Goal: Task Accomplishment & Management: Manage account settings

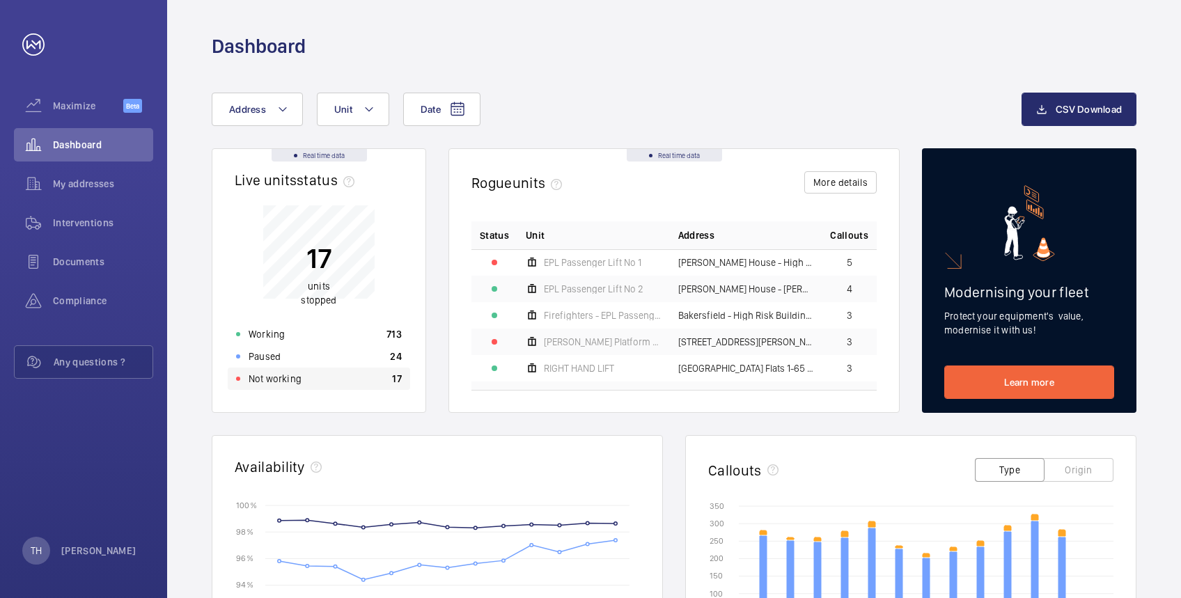
click at [283, 373] on p "Not working" at bounding box center [275, 379] width 53 height 14
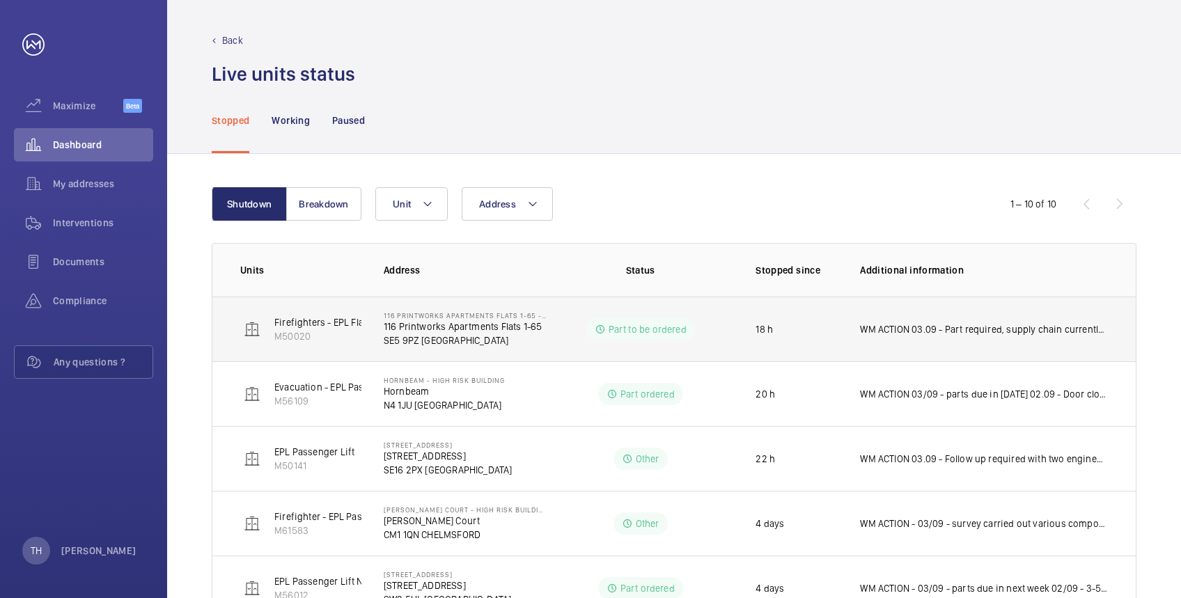
click at [357, 333] on p "M50020" at bounding box center [344, 336] width 140 height 14
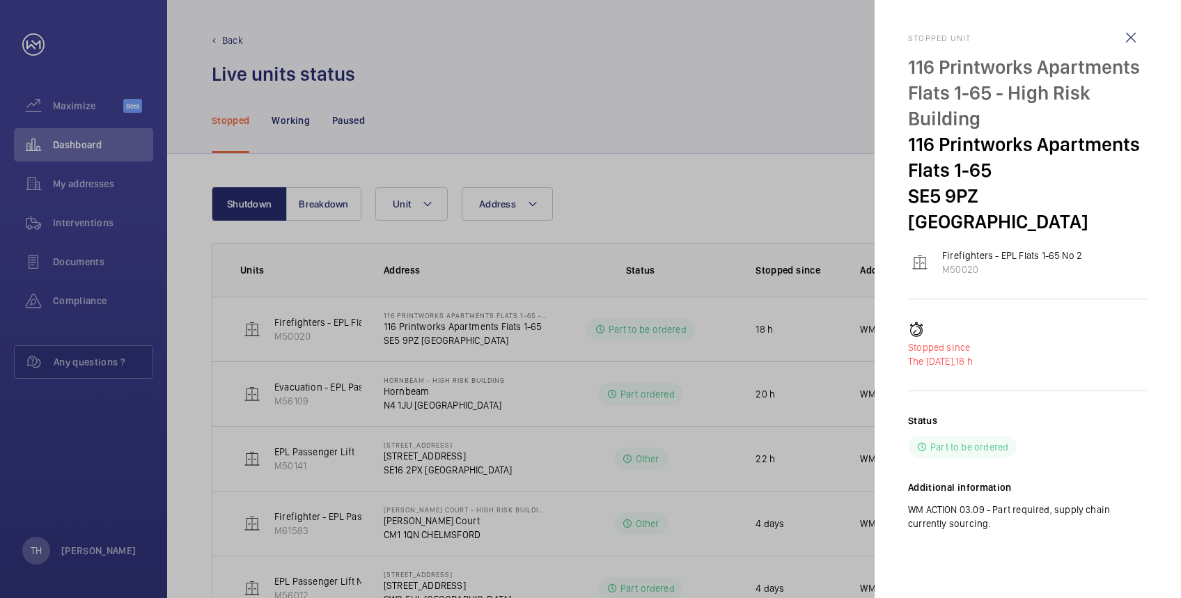
click at [667, 61] on div at bounding box center [590, 299] width 1181 height 598
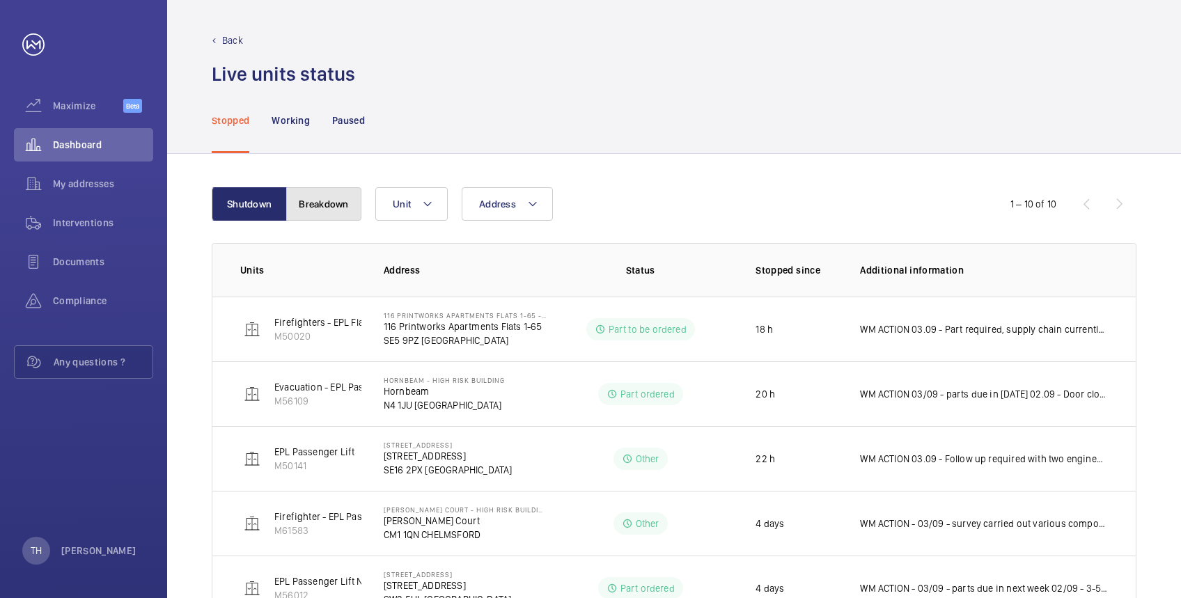
click at [336, 194] on button "Breakdown" at bounding box center [323, 203] width 75 height 33
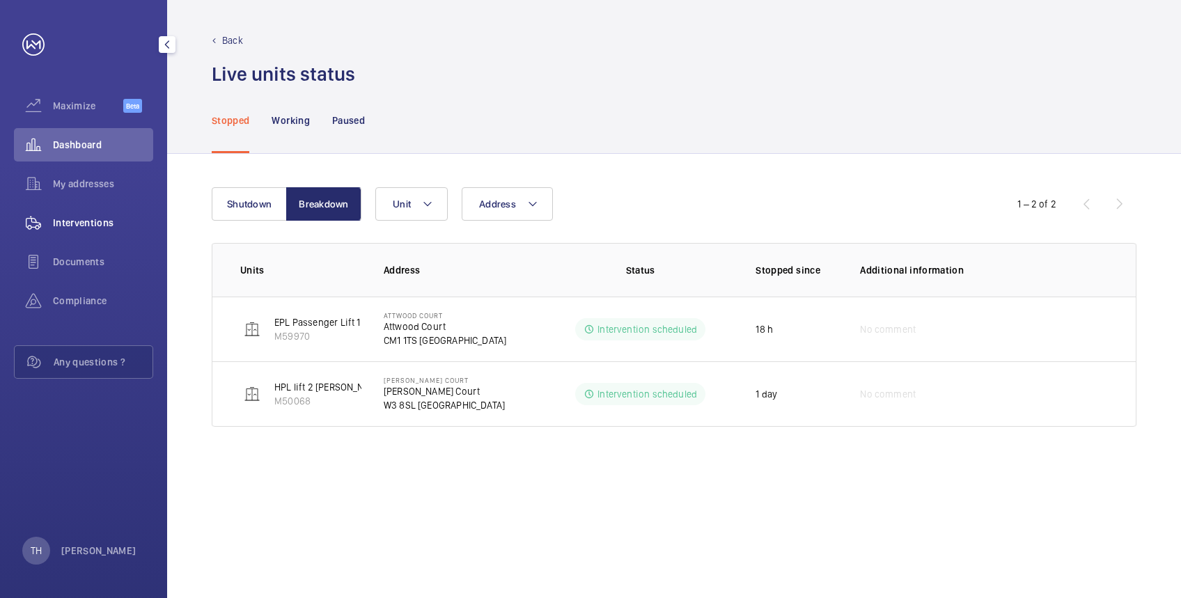
click at [80, 224] on span "Interventions" at bounding box center [103, 223] width 100 height 14
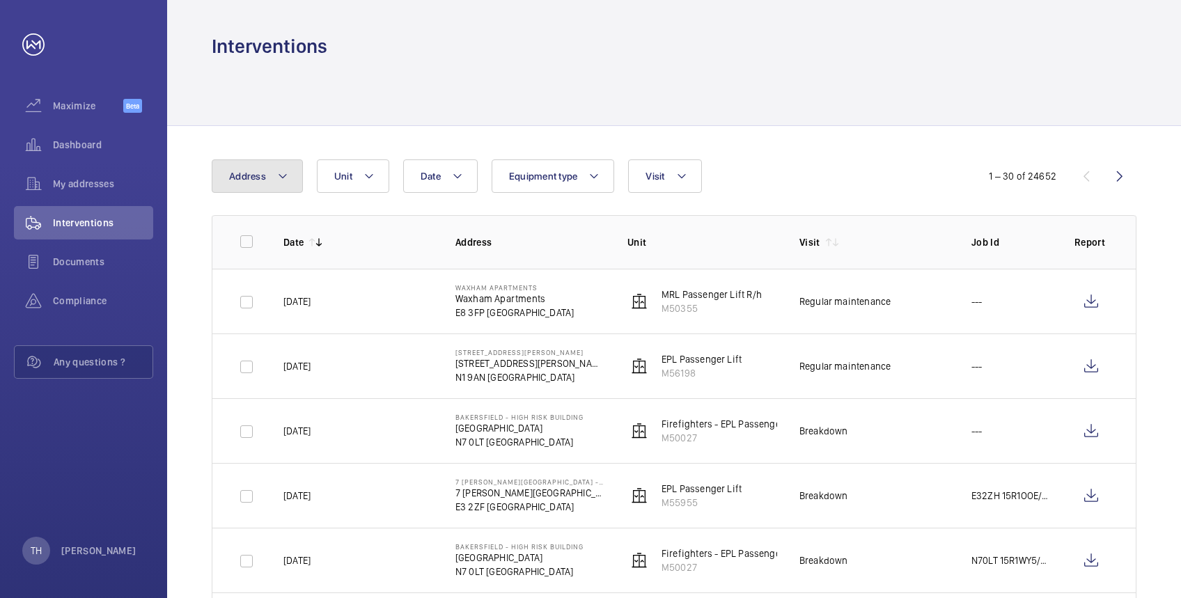
click at [278, 168] on mat-icon at bounding box center [282, 176] width 11 height 17
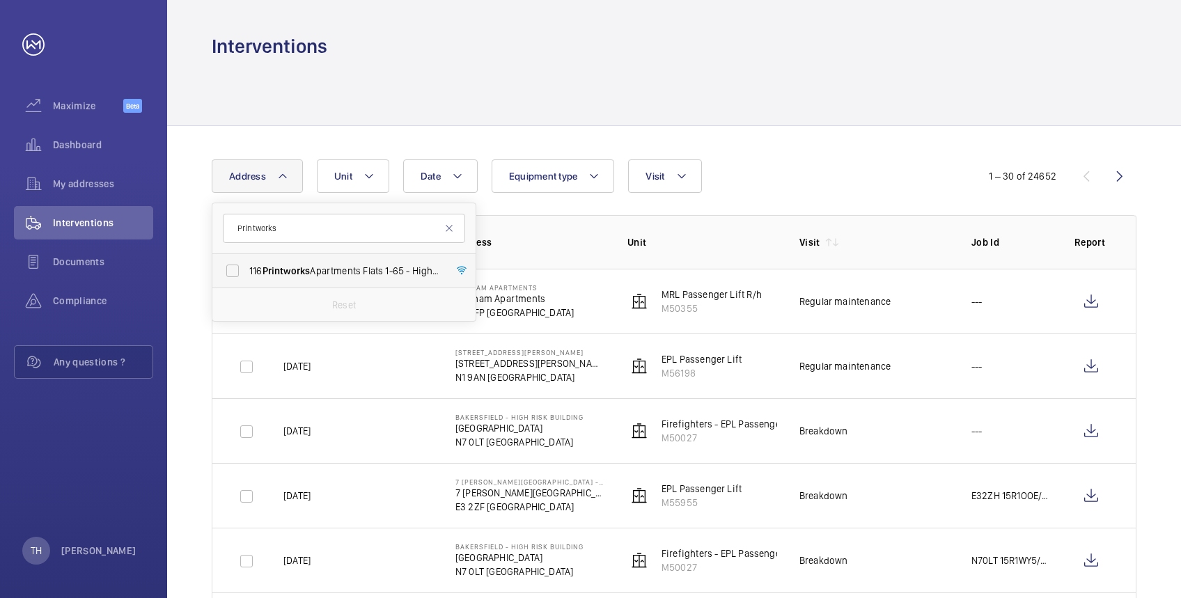
type input "Printworks"
click at [279, 277] on span "116 Printworks Apartments Flats 1-65 - High Risk Building - 116 Printworks Apar…" at bounding box center [345, 271] width 192 height 14
click at [247, 277] on input "116 Printworks Apartments Flats 1-65 - High Risk Building - 116 Printworks Apar…" at bounding box center [233, 271] width 28 height 28
checkbox input "true"
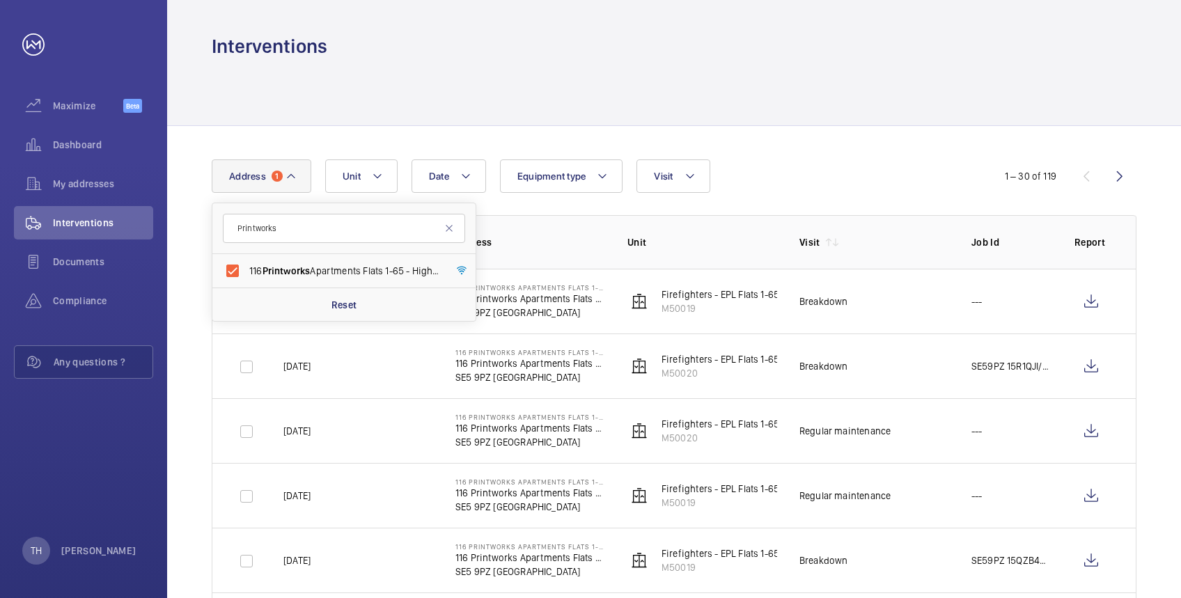
click at [687, 42] on div "Interventions" at bounding box center [674, 46] width 925 height 26
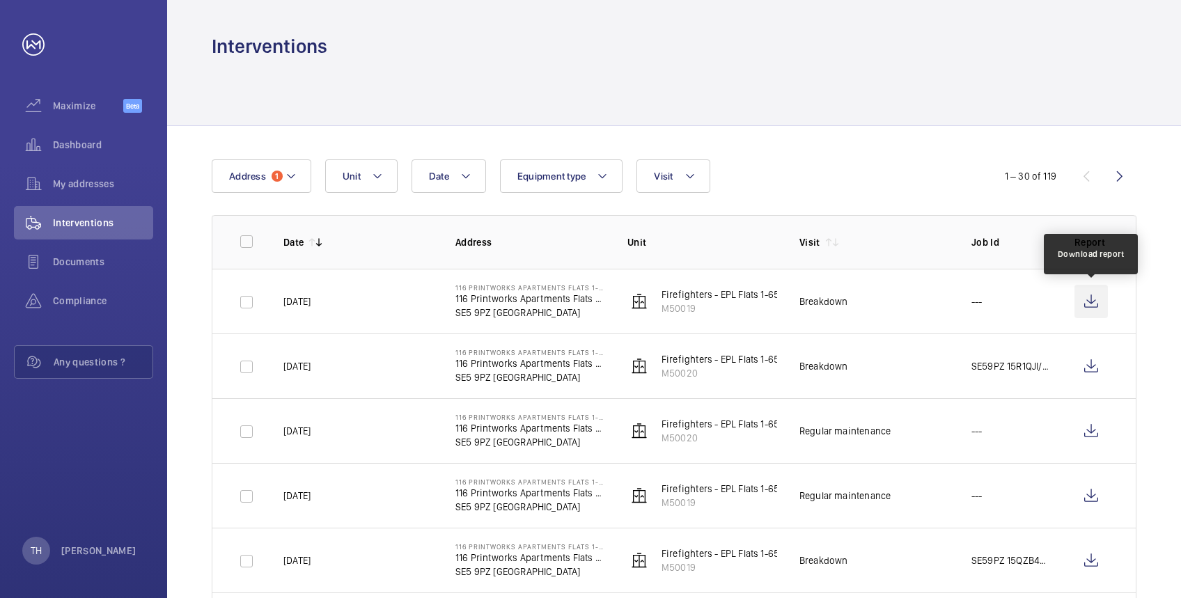
click at [1094, 293] on wm-front-icon-button at bounding box center [1091, 301] width 33 height 33
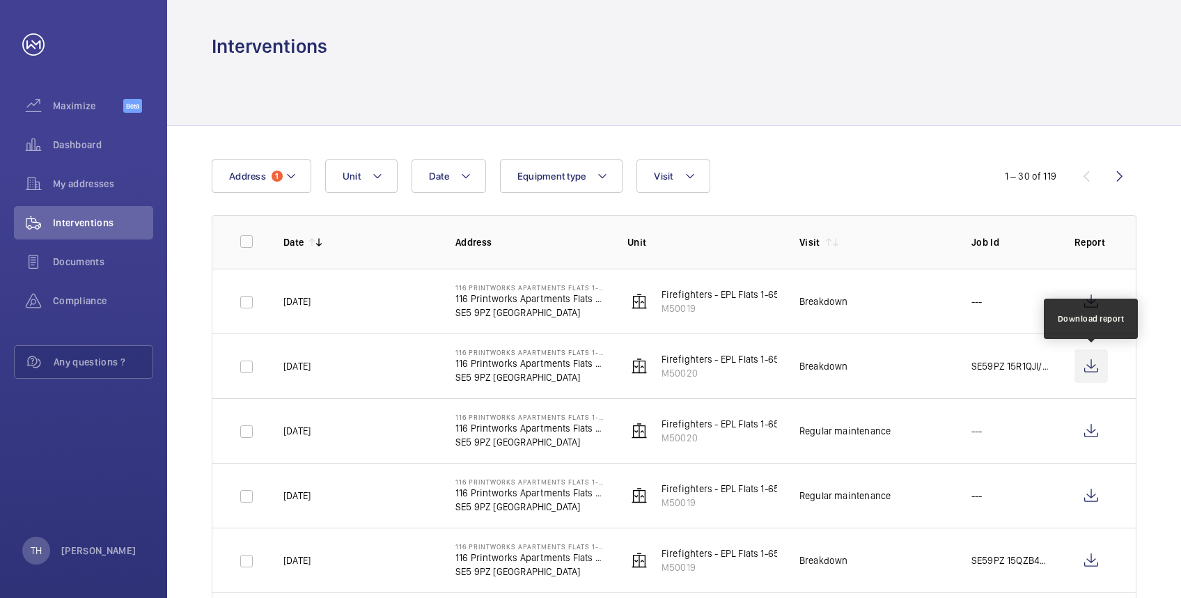
click at [1092, 365] on wm-front-icon-button at bounding box center [1091, 366] width 33 height 33
